Goal: Task Accomplishment & Management: Use online tool/utility

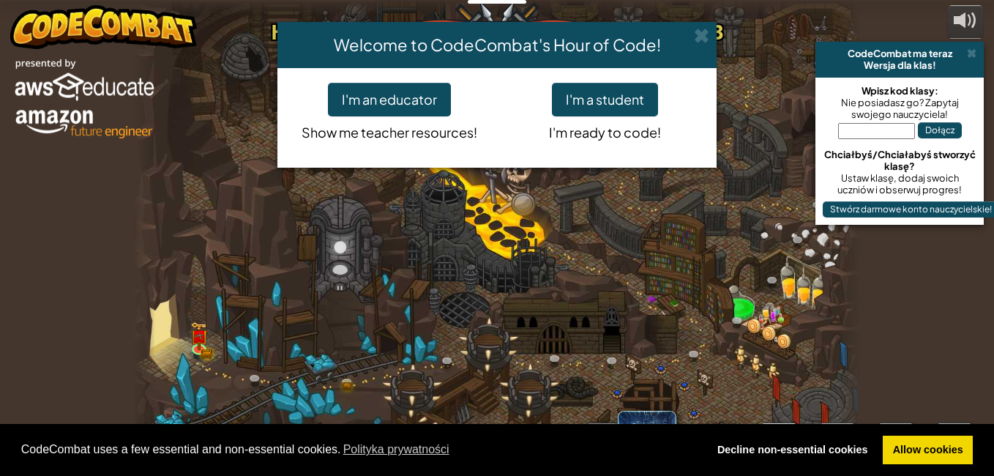
select select "pl"
click at [580, 96] on button "I'm a student" at bounding box center [605, 100] width 106 height 34
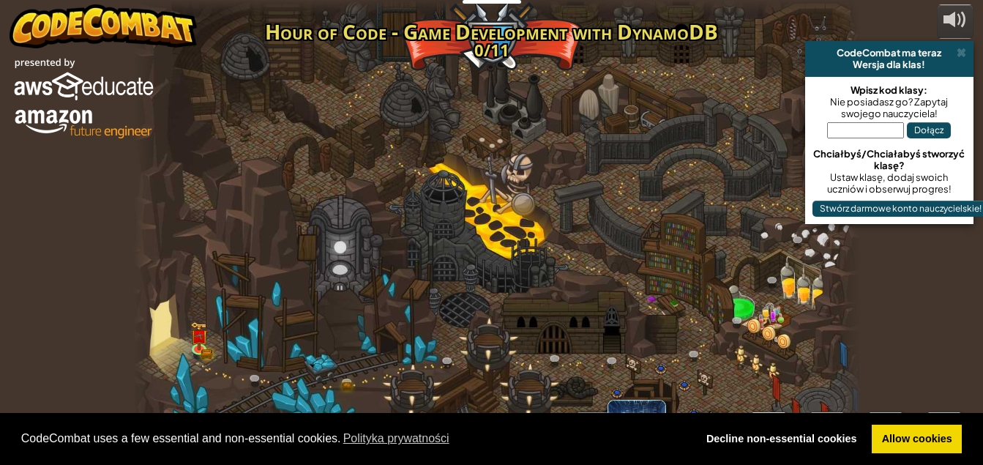
click at [611, 89] on div at bounding box center [497, 238] width 728 height 476
click at [915, 438] on link "Allow cookies" at bounding box center [917, 439] width 90 height 29
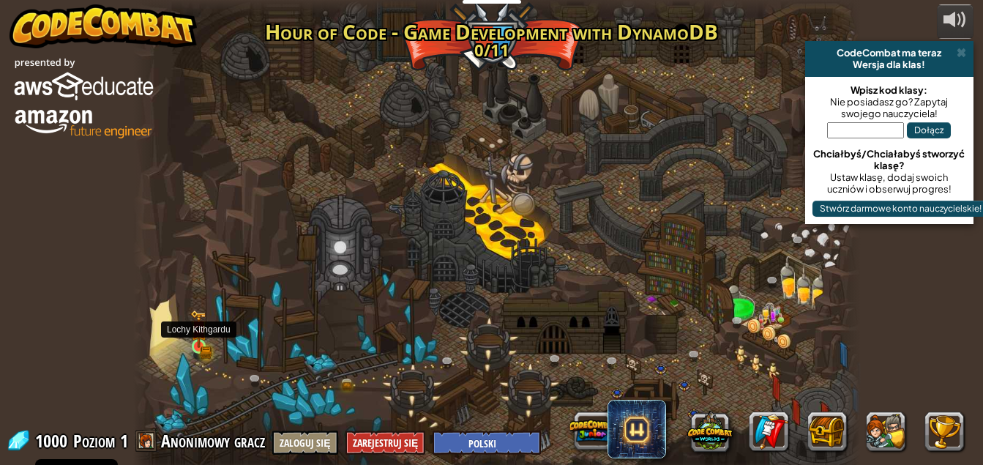
click at [195, 343] on img at bounding box center [199, 329] width 18 height 38
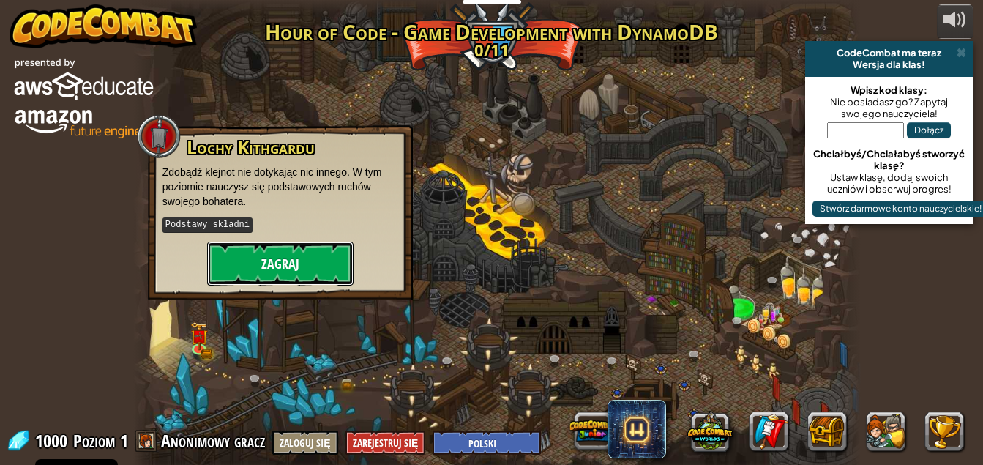
click at [275, 268] on button "Zagraj" at bounding box center [280, 264] width 146 height 44
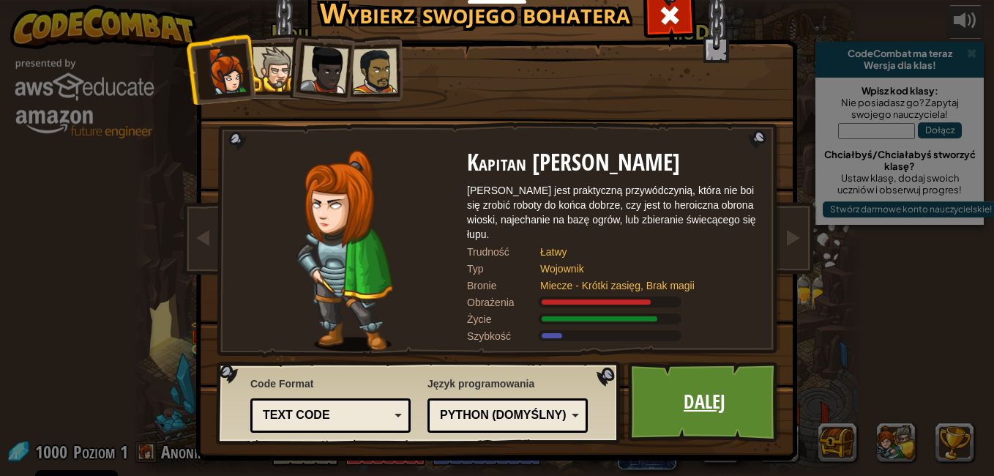
click at [743, 406] on link "Dalej" at bounding box center [704, 402] width 153 height 81
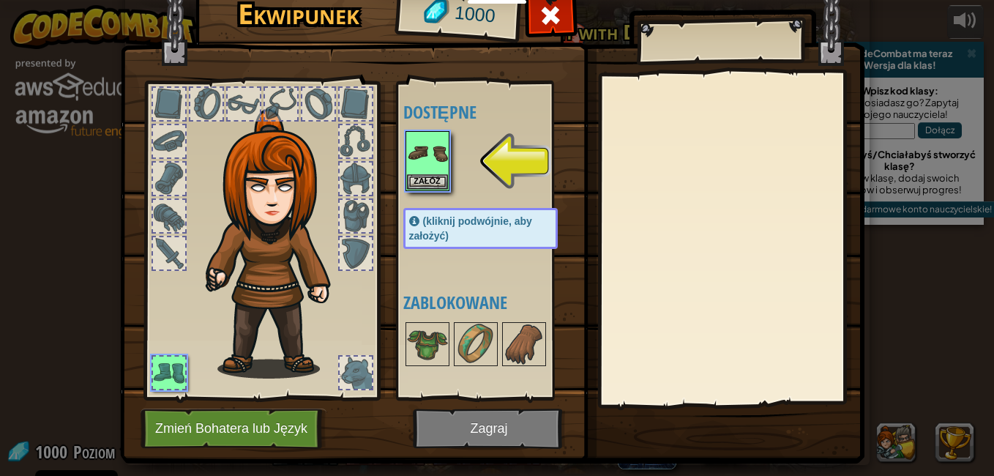
click at [460, 428] on img at bounding box center [492, 197] width 744 height 531
click at [423, 172] on div "Załóż" at bounding box center [427, 161] width 44 height 60
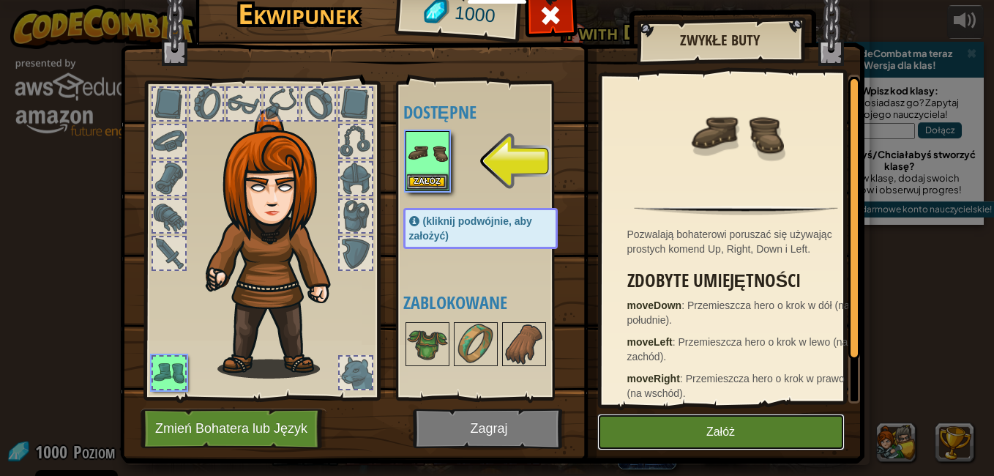
click at [687, 436] on button "Załóż" at bounding box center [720, 432] width 247 height 37
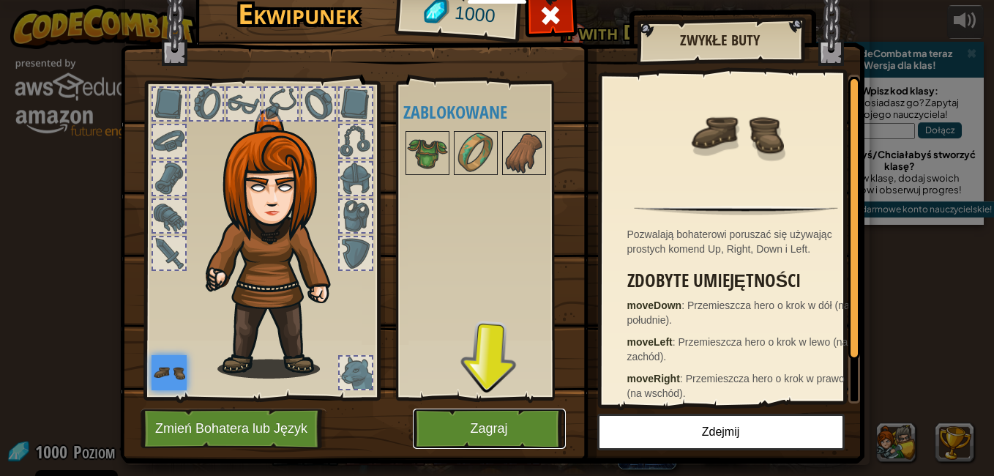
click at [460, 421] on button "Zagraj" at bounding box center [489, 428] width 153 height 40
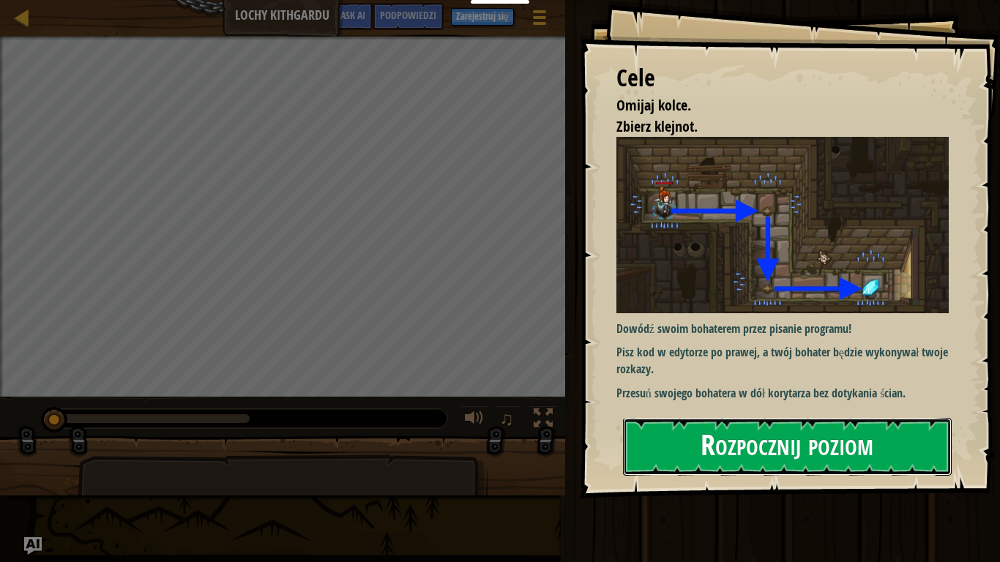
click at [752, 444] on button "Rozpocznij poziom" at bounding box center [787, 447] width 329 height 58
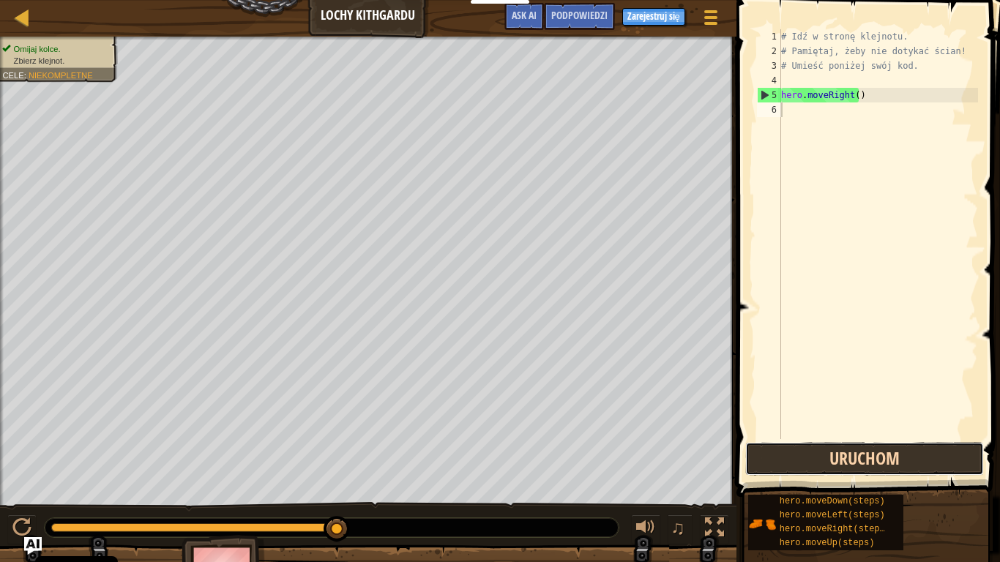
click at [853, 459] on button "Uruchom" at bounding box center [864, 459] width 239 height 34
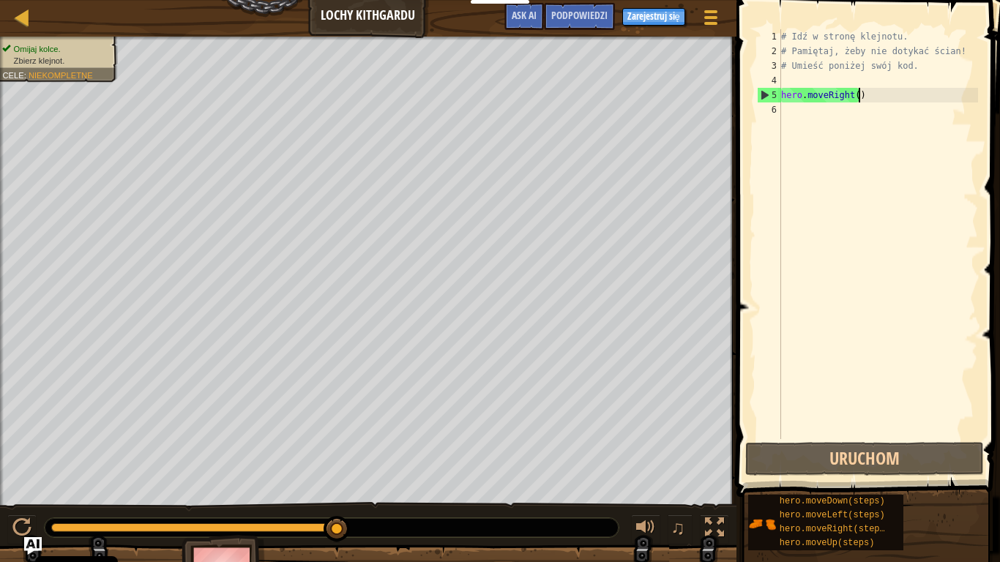
click at [860, 100] on div "# Idź w stronę klejnotu. # Pamiętaj, żeby nie dotykać ścian! # Umieść poniżej s…" at bounding box center [878, 248] width 200 height 439
type textarea "hero.moveRight()"
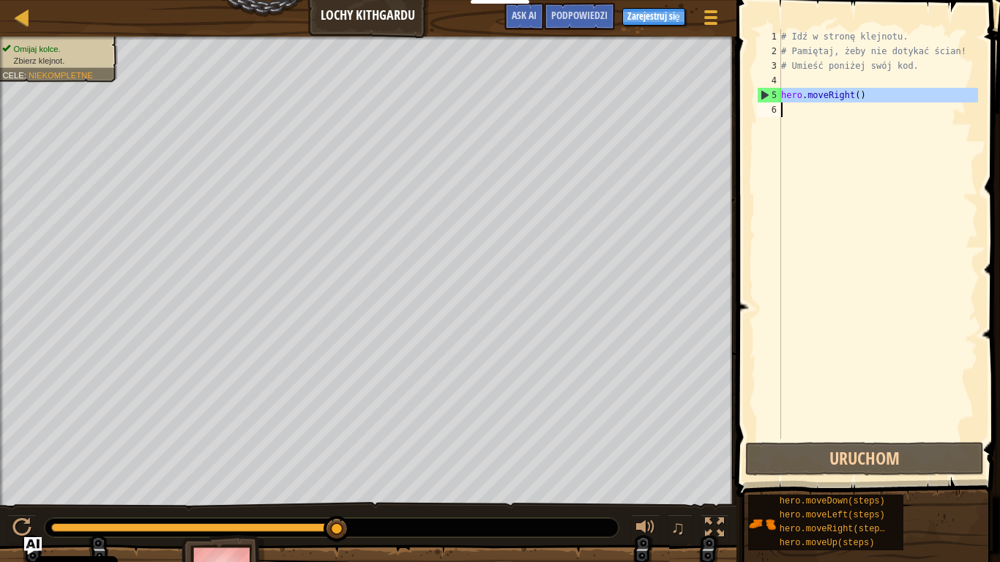
click at [840, 116] on div "# Idź w stronę klejnotu. # Pamiętaj, żeby nie dotykać ścian! # Umieść poniżej s…" at bounding box center [878, 234] width 200 height 410
click at [840, 113] on div "# Idź w stronę klejnotu. # Pamiętaj, żeby nie dotykać ścian! # Umieść poniżej s…" at bounding box center [878, 248] width 200 height 439
